Goal: Contribute content

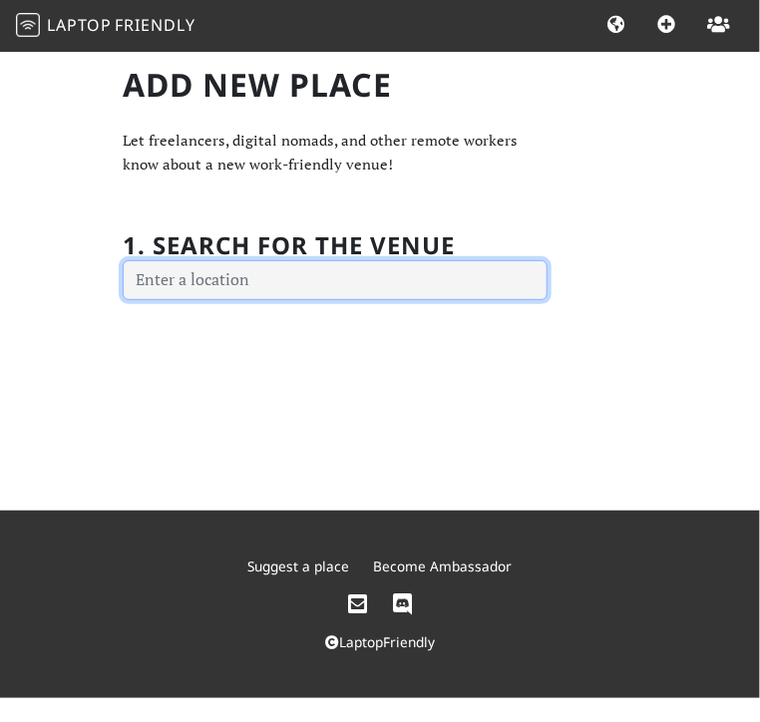
paste input "[URL][TECHNICAL_ID]"
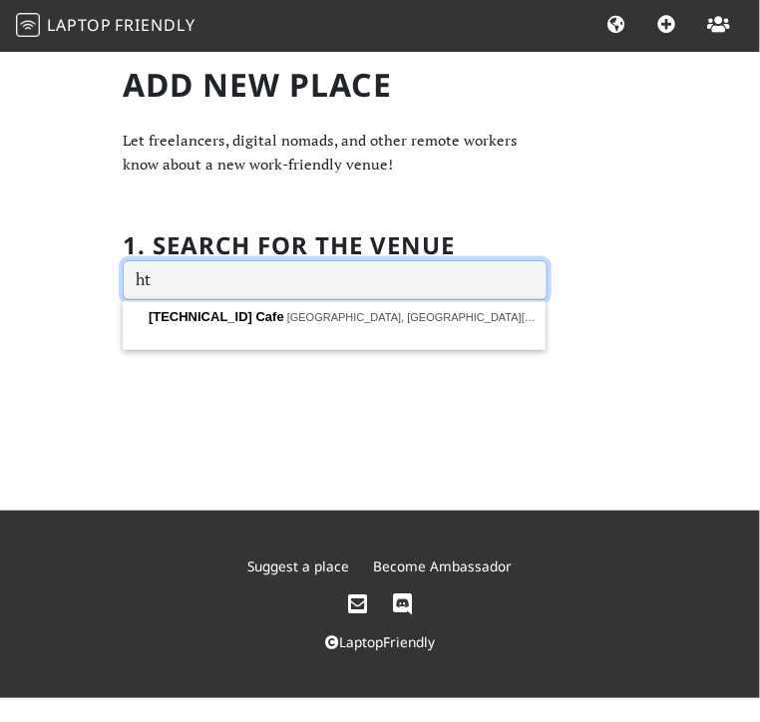
type input "h"
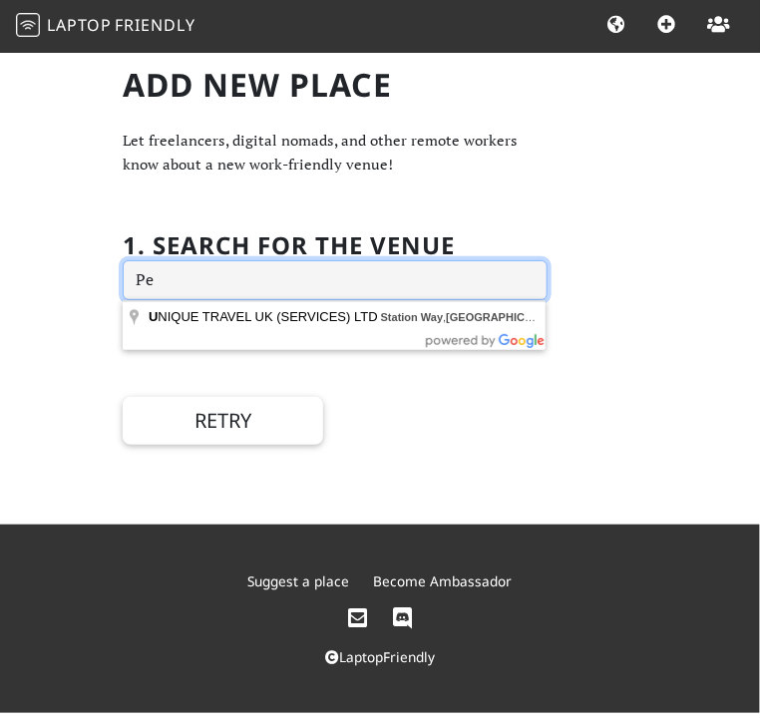
type input "P"
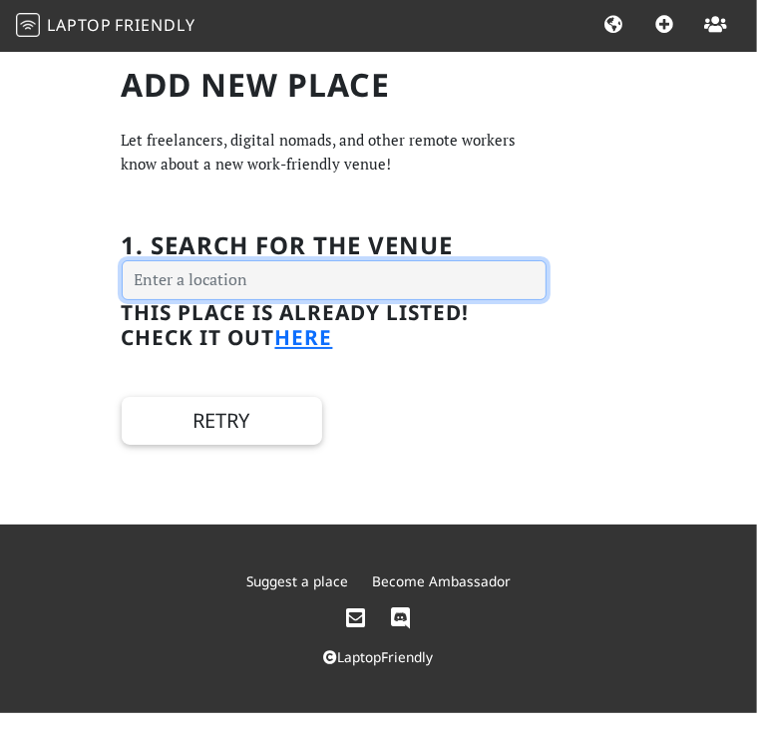
click at [247, 278] on input "text" at bounding box center [334, 280] width 425 height 40
paste input "Timberyard"
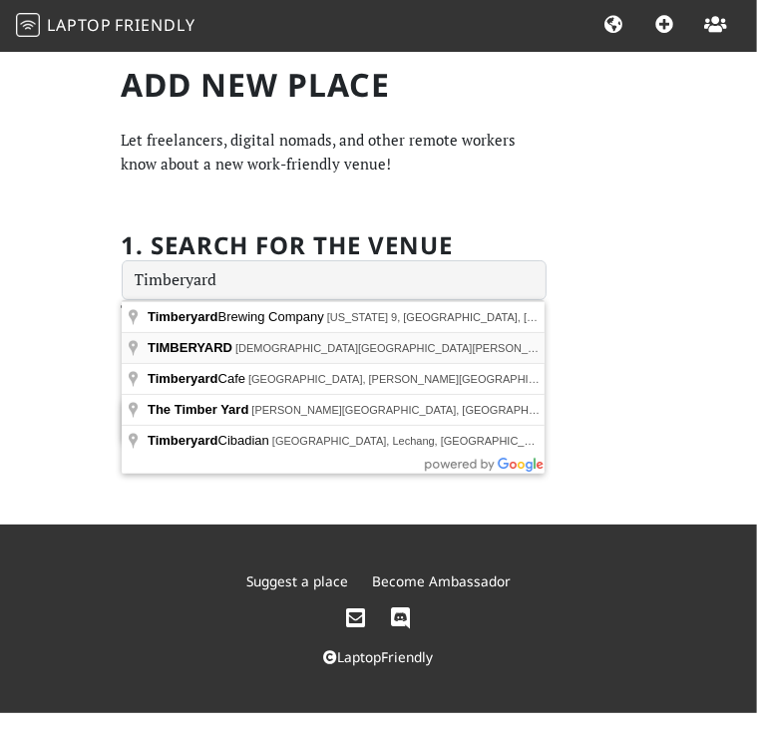
type input "TIMBERYARD, Lady Lawson Street, Edinburgh, UK"
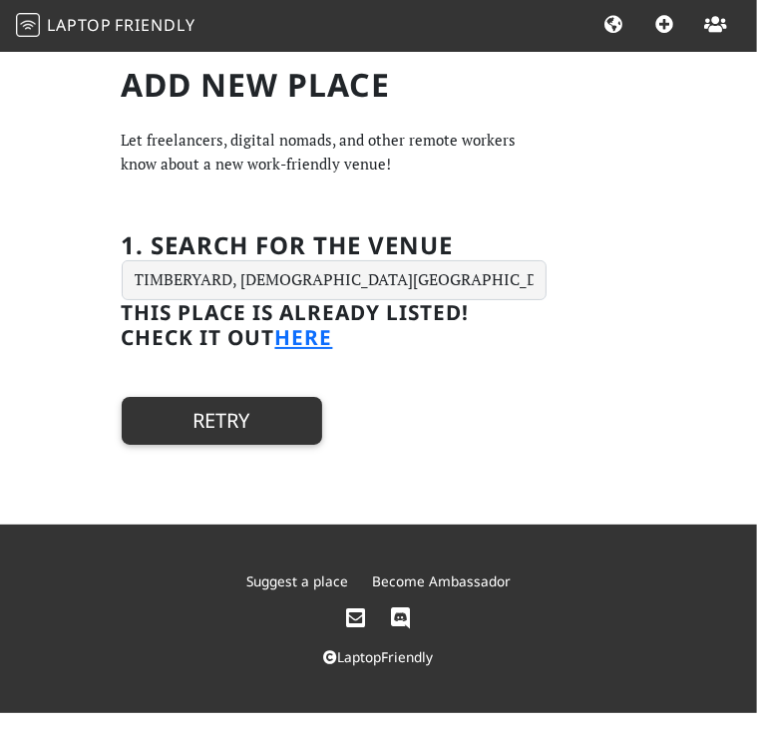
click at [233, 430] on button "Retry" at bounding box center [222, 421] width 200 height 48
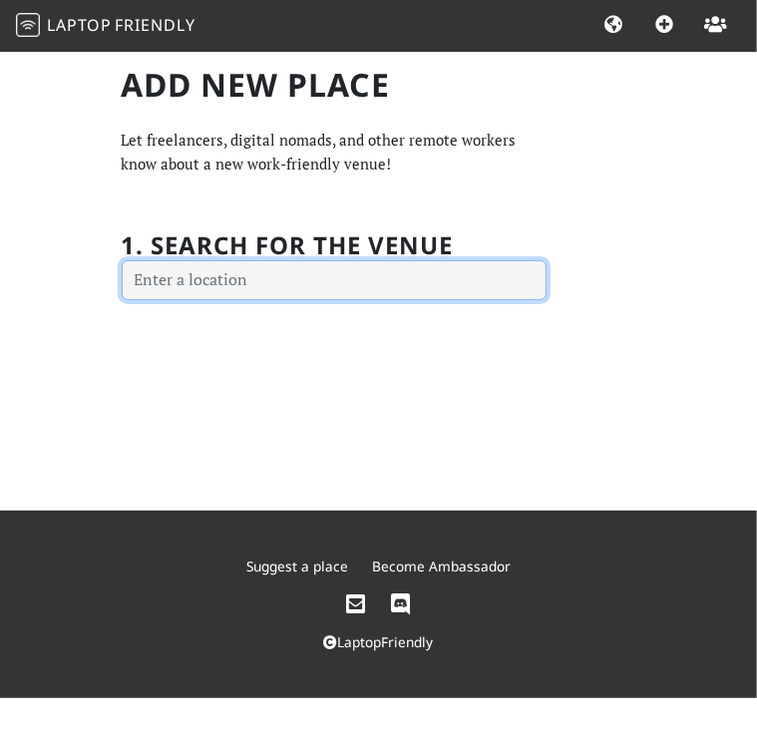
click at [296, 287] on input "text" at bounding box center [334, 280] width 425 height 40
paste input "Timberyard"
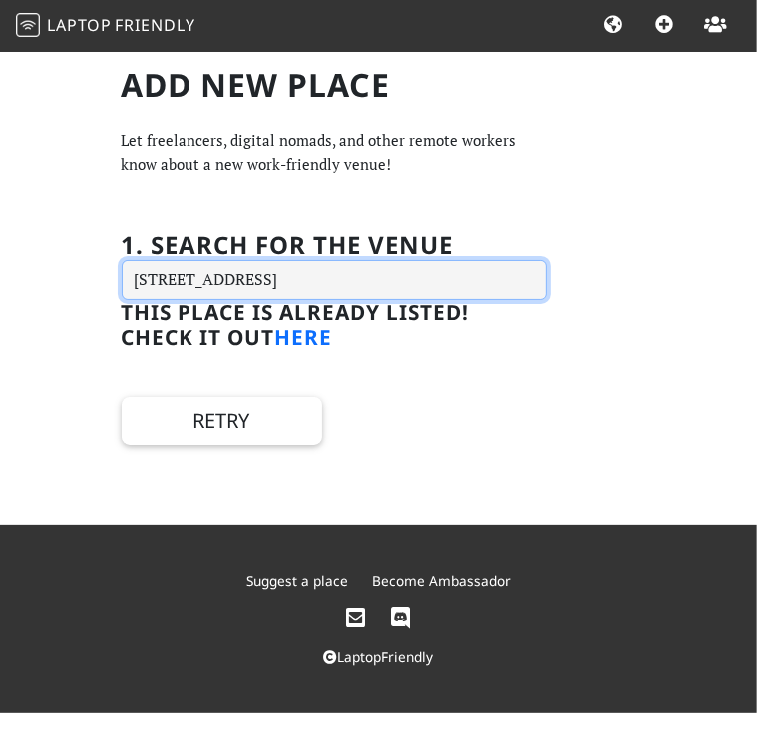
type input "555 East Main Street (Route, MA-9, East Brookfield, MA 01515, USA"
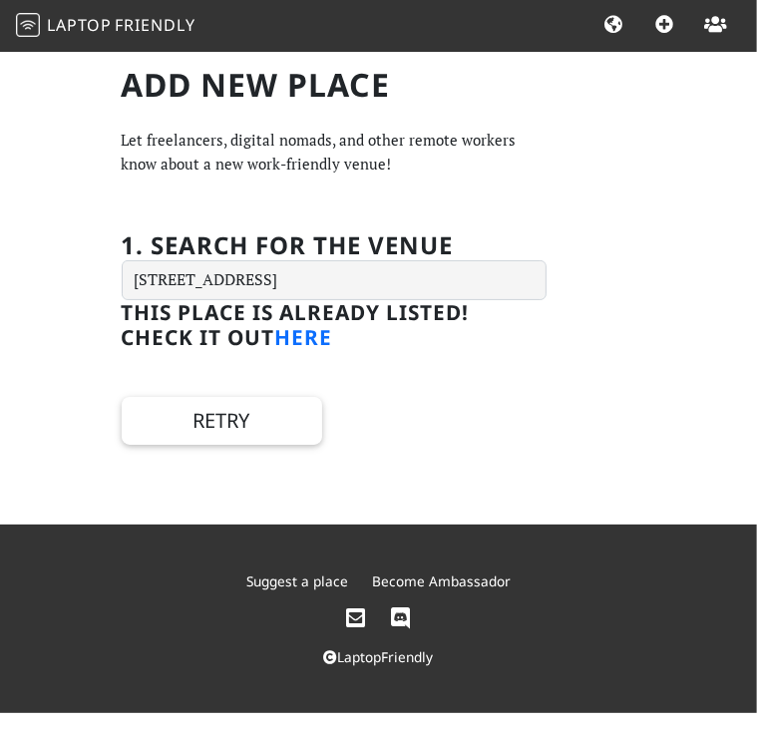
click at [296, 342] on link "here" at bounding box center [304, 337] width 58 height 28
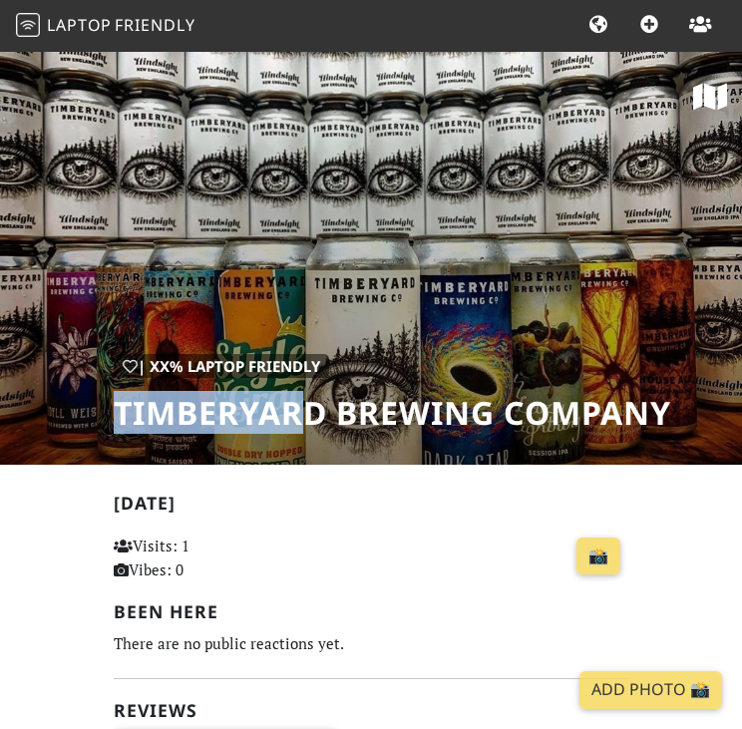
drag, startPoint x: 315, startPoint y: 400, endPoint x: 57, endPoint y: 390, distance: 258.4
click at [57, 390] on div "| XX% Laptop Friendly Timberyard Brewing Company" at bounding box center [371, 257] width 742 height 415
click at [311, 425] on h1 "Timberyard Brewing Company" at bounding box center [392, 413] width 557 height 38
drag, startPoint x: 323, startPoint y: 418, endPoint x: 42, endPoint y: 416, distance: 281.1
click at [42, 416] on div "| XX% Laptop Friendly Timberyard Brewing Company" at bounding box center [371, 257] width 742 height 415
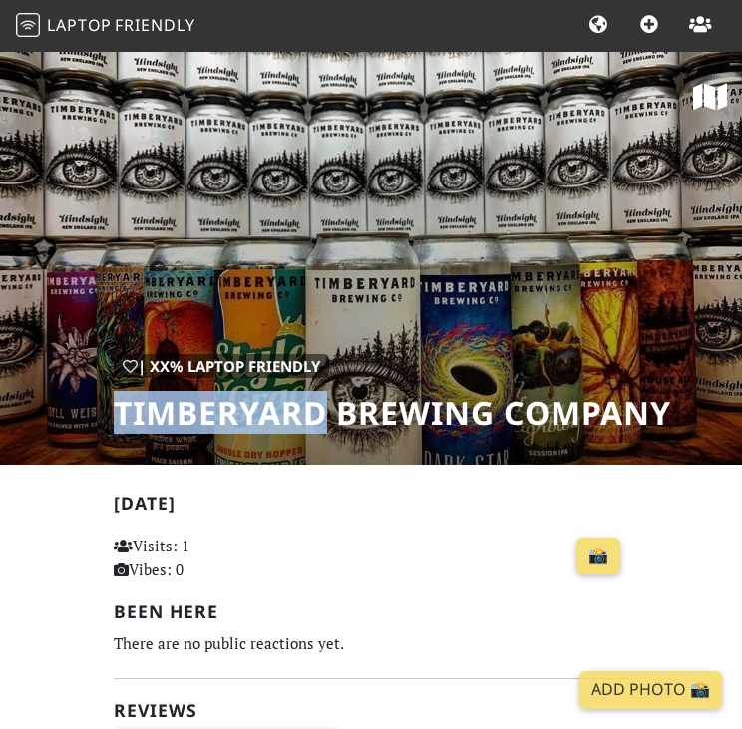
copy h1 "Timberyard"
